Goal: Task Accomplishment & Management: Use online tool/utility

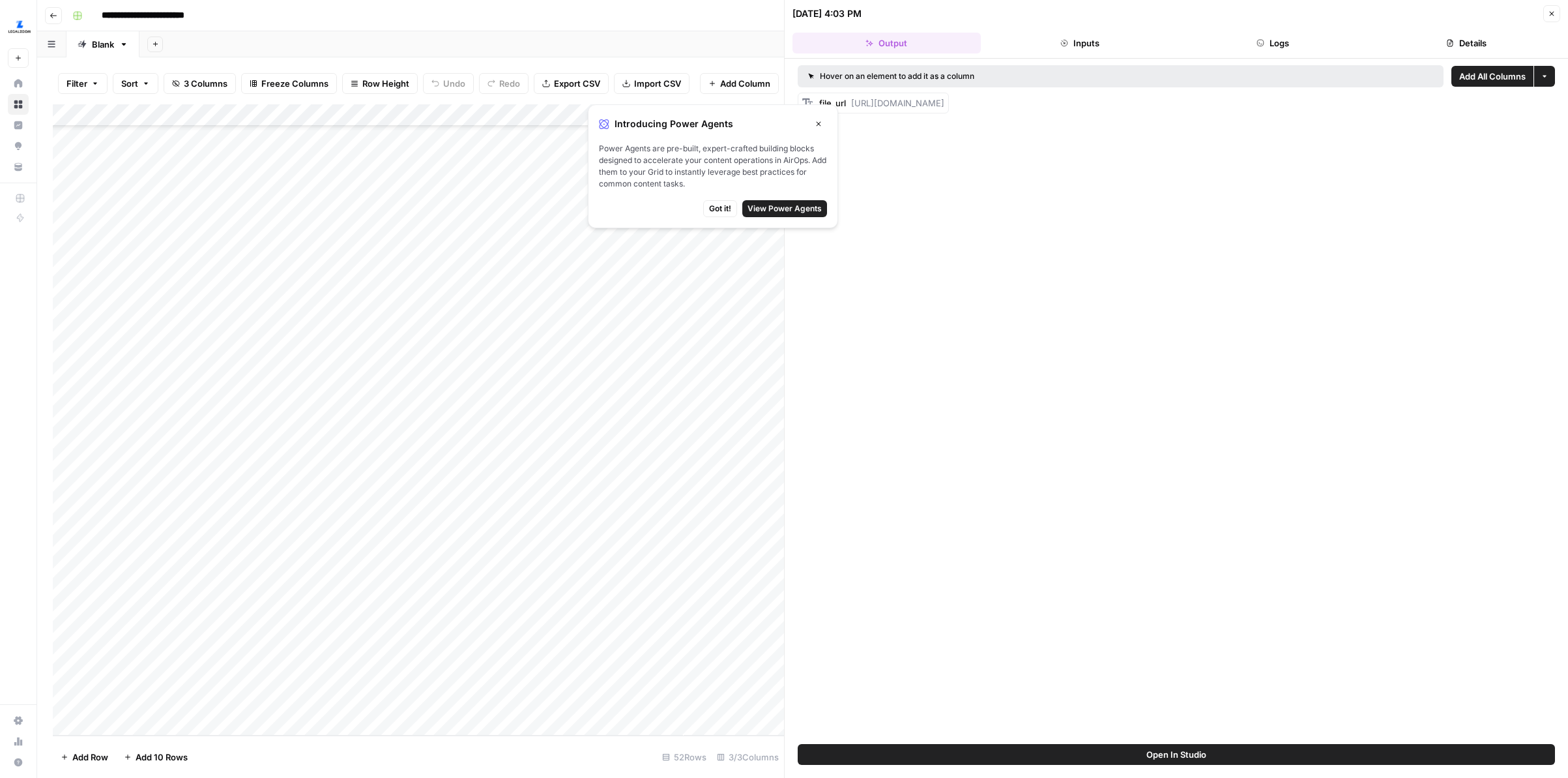
click at [732, 209] on button "Got it!" at bounding box center [720, 209] width 34 height 17
